Goal: Information Seeking & Learning: Learn about a topic

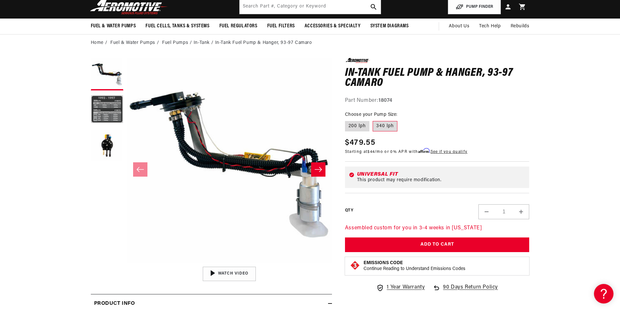
scroll to position [0, 413]
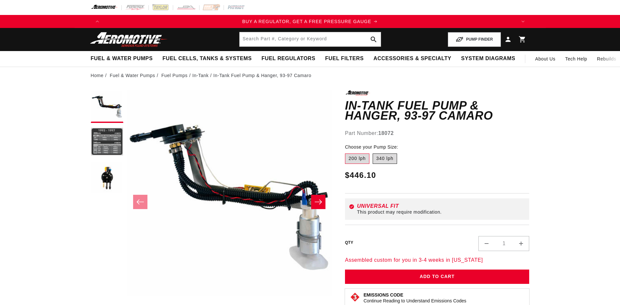
click at [390, 154] on label "340 lph" at bounding box center [384, 159] width 24 height 10
click at [373, 153] on input "340 lph" at bounding box center [372, 152] width 0 height 0
radio input "true"
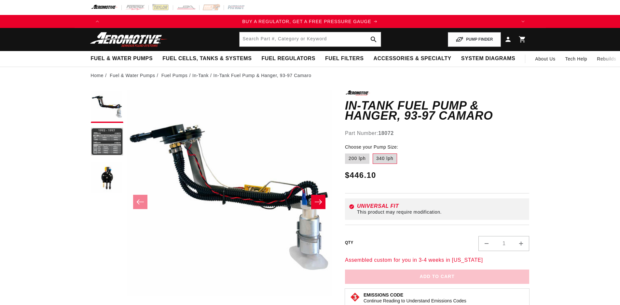
click at [383, 160] on label "340 lph" at bounding box center [384, 159] width 24 height 10
click at [373, 153] on input "340 lph" at bounding box center [372, 152] width 0 height 0
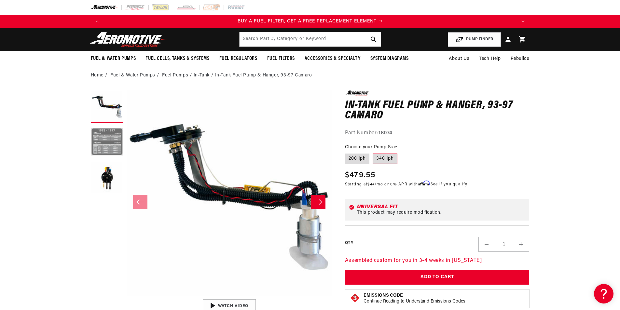
click at [95, 135] on button "Load image 2 in gallery view" at bounding box center [107, 142] width 33 height 33
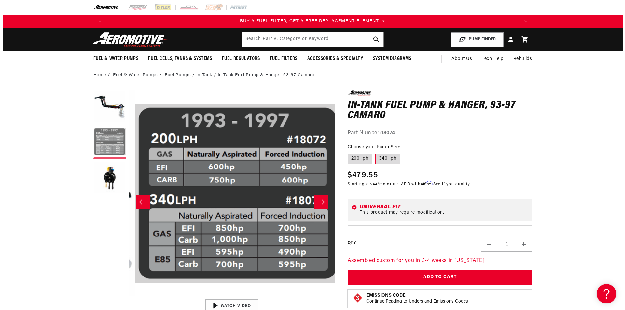
scroll to position [0, 205]
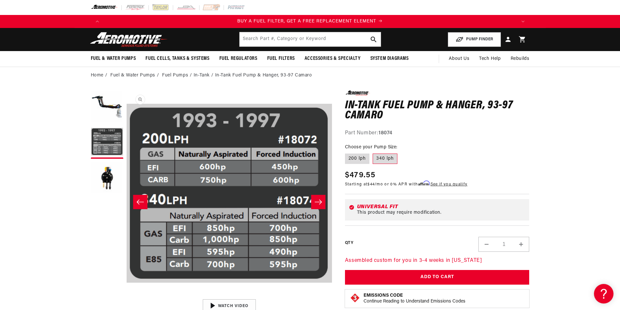
click at [127, 296] on button "Open media 2 in modal" at bounding box center [127, 296] width 0 height 0
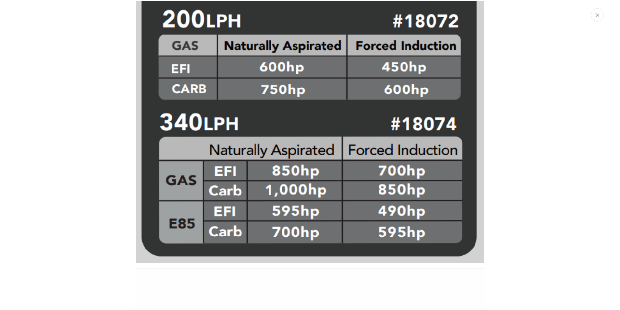
scroll to position [393, 0]
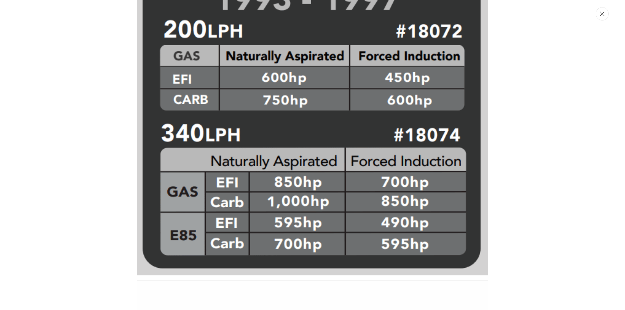
click at [602, 14] on icon "Close" at bounding box center [602, 14] width 5 height 5
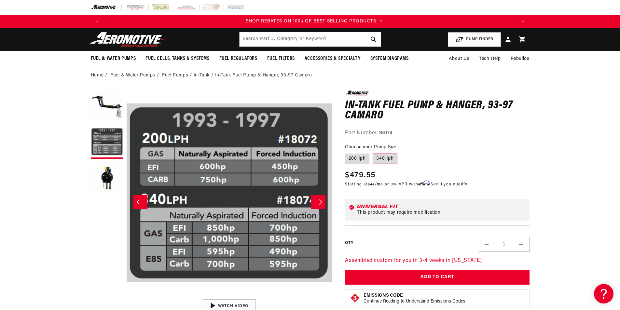
scroll to position [0, 825]
click at [117, 106] on button "Load image 1 in gallery view" at bounding box center [107, 106] width 33 height 33
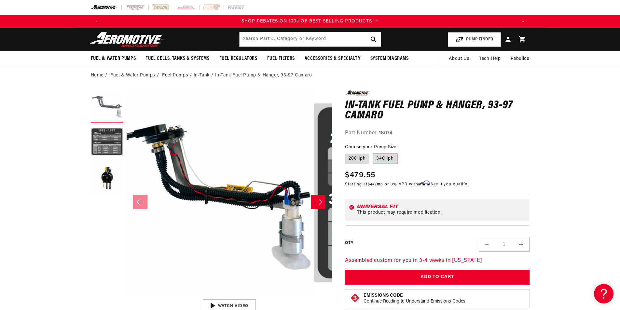
scroll to position [0, 0]
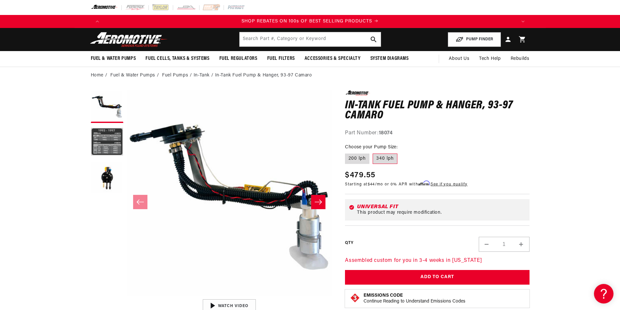
drag, startPoint x: 125, startPoint y: 177, endPoint x: 121, endPoint y: 180, distance: 4.8
click at [125, 178] on media-gallery "Image 1 is now available in gallery view Skip to product information Open media…" at bounding box center [211, 201] width 241 height 223
click at [102, 182] on button "Load image 3 in gallery view" at bounding box center [107, 178] width 33 height 33
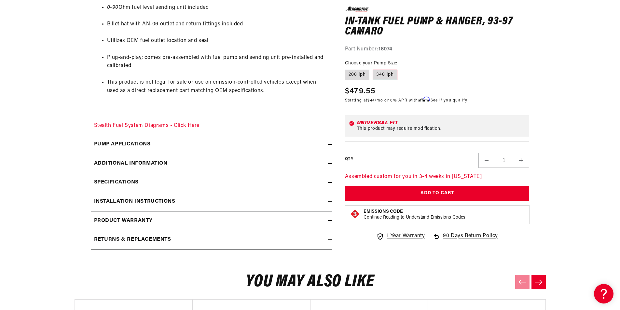
scroll to position [0, 420]
click at [329, 164] on icon at bounding box center [330, 164] width 4 height 0
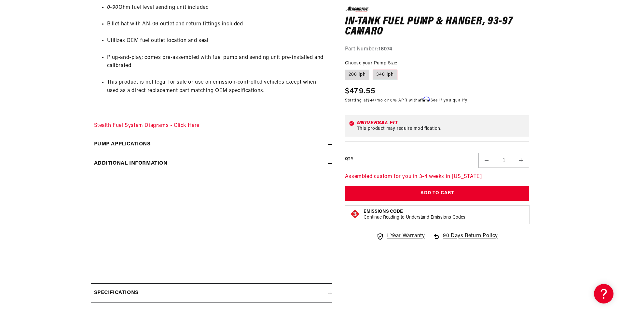
scroll to position [0, 0]
click at [328, 163] on icon at bounding box center [330, 164] width 4 height 4
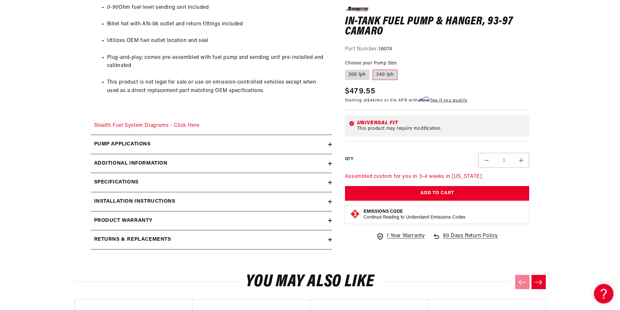
click at [328, 181] on icon at bounding box center [330, 183] width 4 height 4
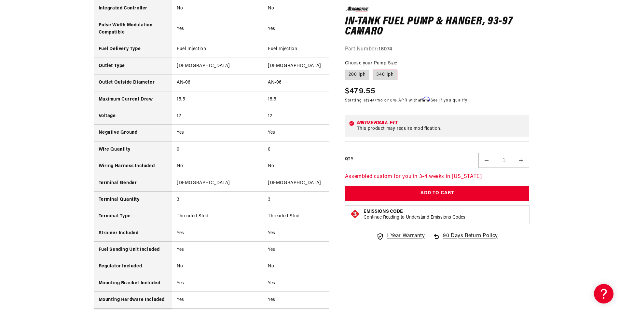
scroll to position [804, 0]
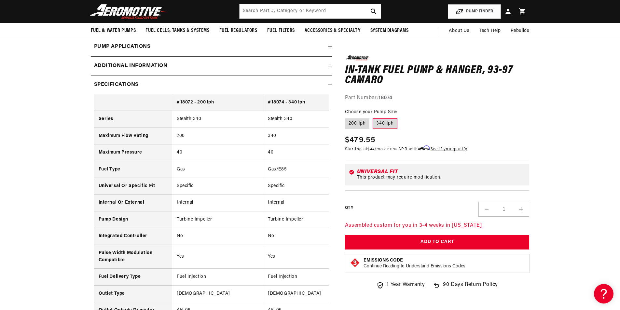
click at [329, 82] on summary "Specifications" at bounding box center [211, 84] width 241 height 19
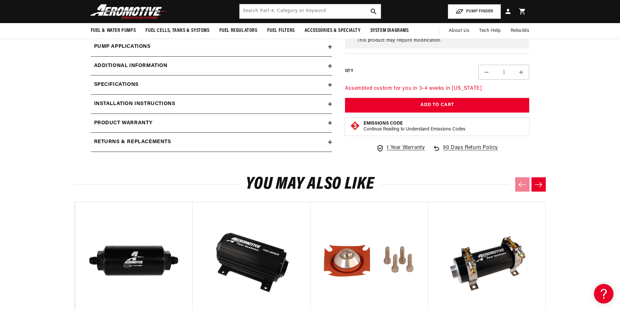
click at [330, 85] on icon at bounding box center [330, 85] width 0 height 4
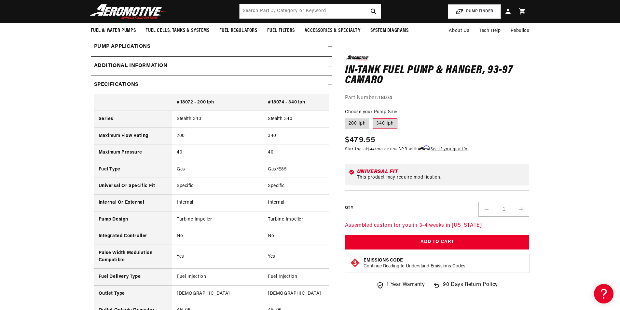
click at [330, 87] on icon at bounding box center [330, 85] width 4 height 4
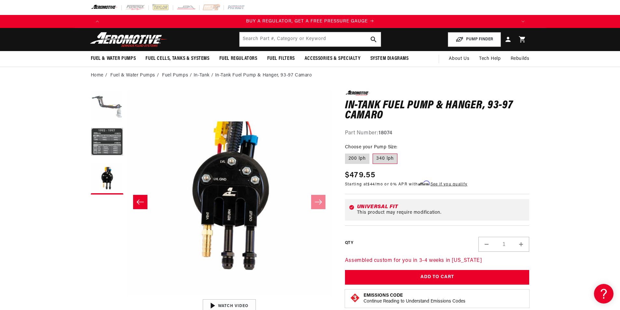
click at [118, 114] on button "Load image 1 in gallery view" at bounding box center [107, 106] width 33 height 33
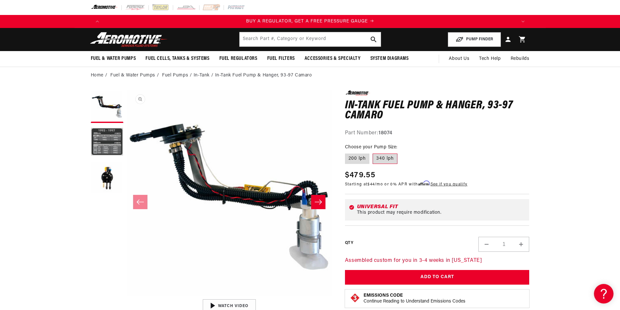
click at [127, 296] on button "Open media 1 in modal" at bounding box center [127, 296] width 0 height 0
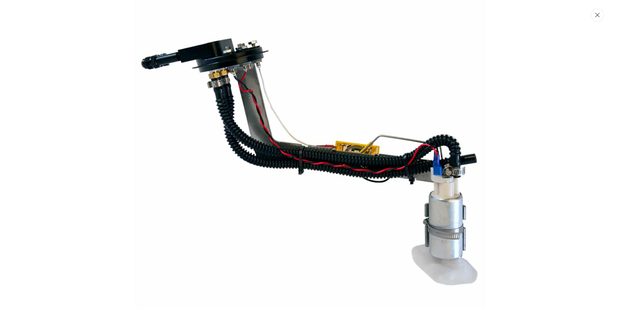
scroll to position [0, 0]
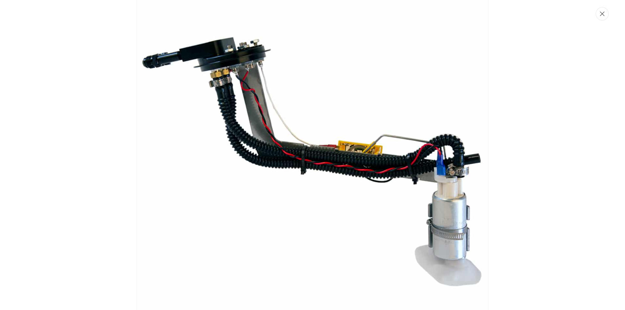
click at [601, 13] on icon "Close" at bounding box center [602, 14] width 5 height 5
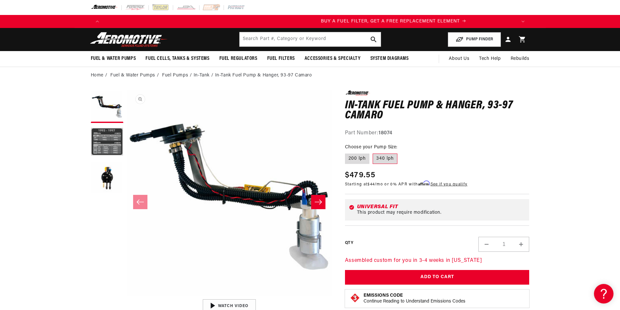
click at [127, 296] on button "Open media 1 in modal" at bounding box center [127, 296] width 0 height 0
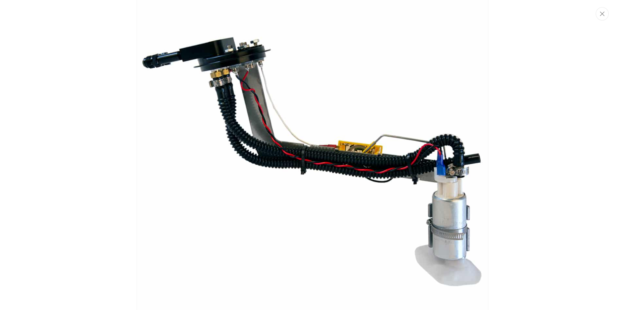
scroll to position [0, 1238]
click at [601, 15] on icon "Close" at bounding box center [602, 14] width 5 height 5
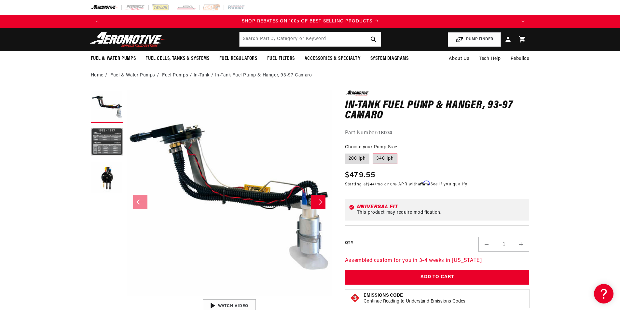
scroll to position [0, 825]
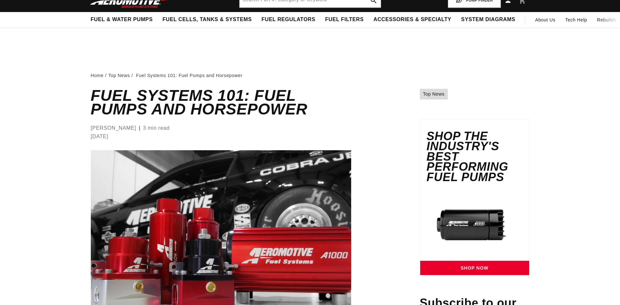
scroll to position [163, 0]
